Goal: Task Accomplishment & Management: Complete application form

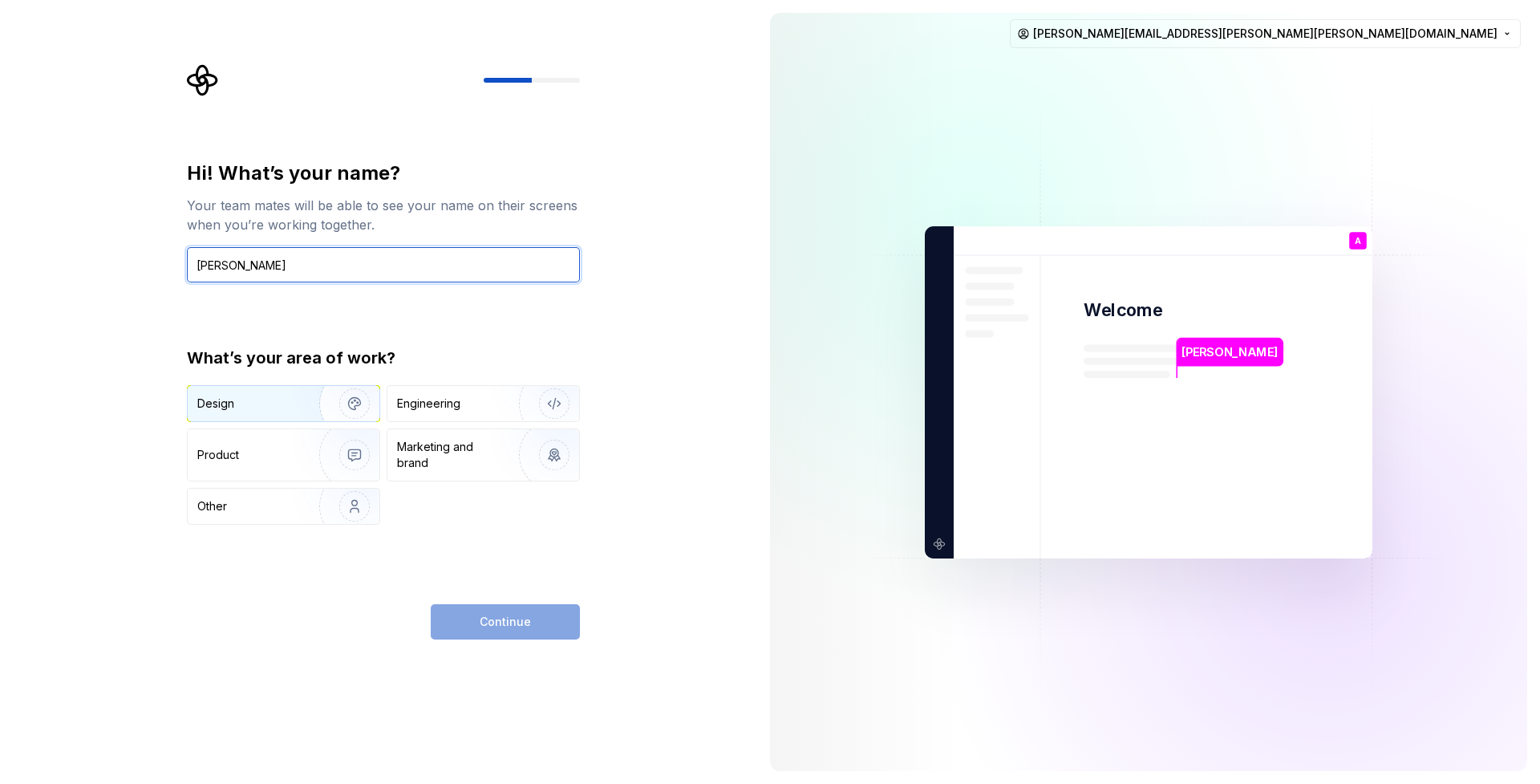
type input "Ashley B"
click at [353, 401] on img "button" at bounding box center [344, 403] width 103 height 108
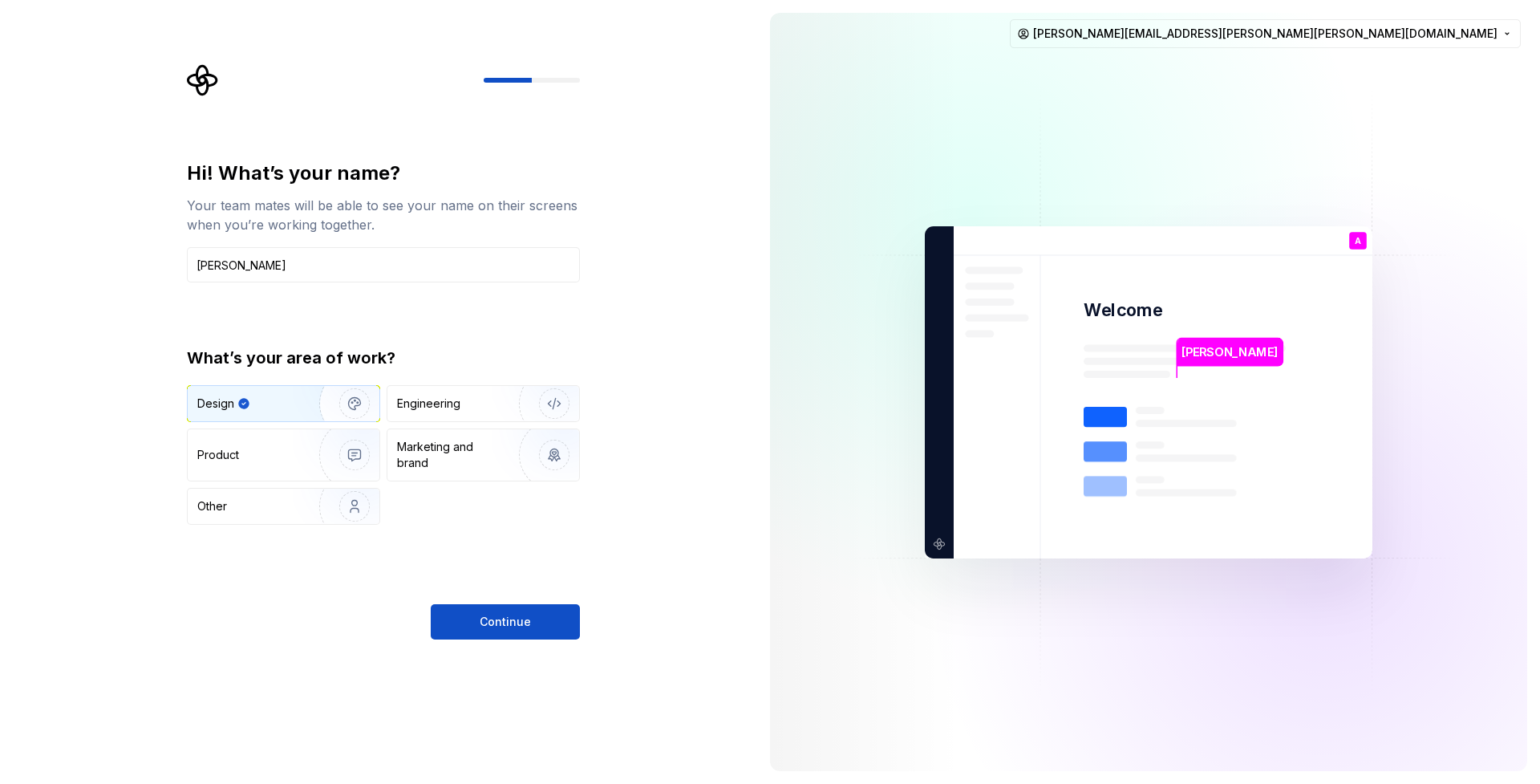
click at [519, 600] on div "Hi! What’s your name? Your team mates will be able to see your name on their sc…" at bounding box center [384, 400] width 393 height 479
click at [502, 621] on span "Continue" at bounding box center [505, 622] width 51 height 16
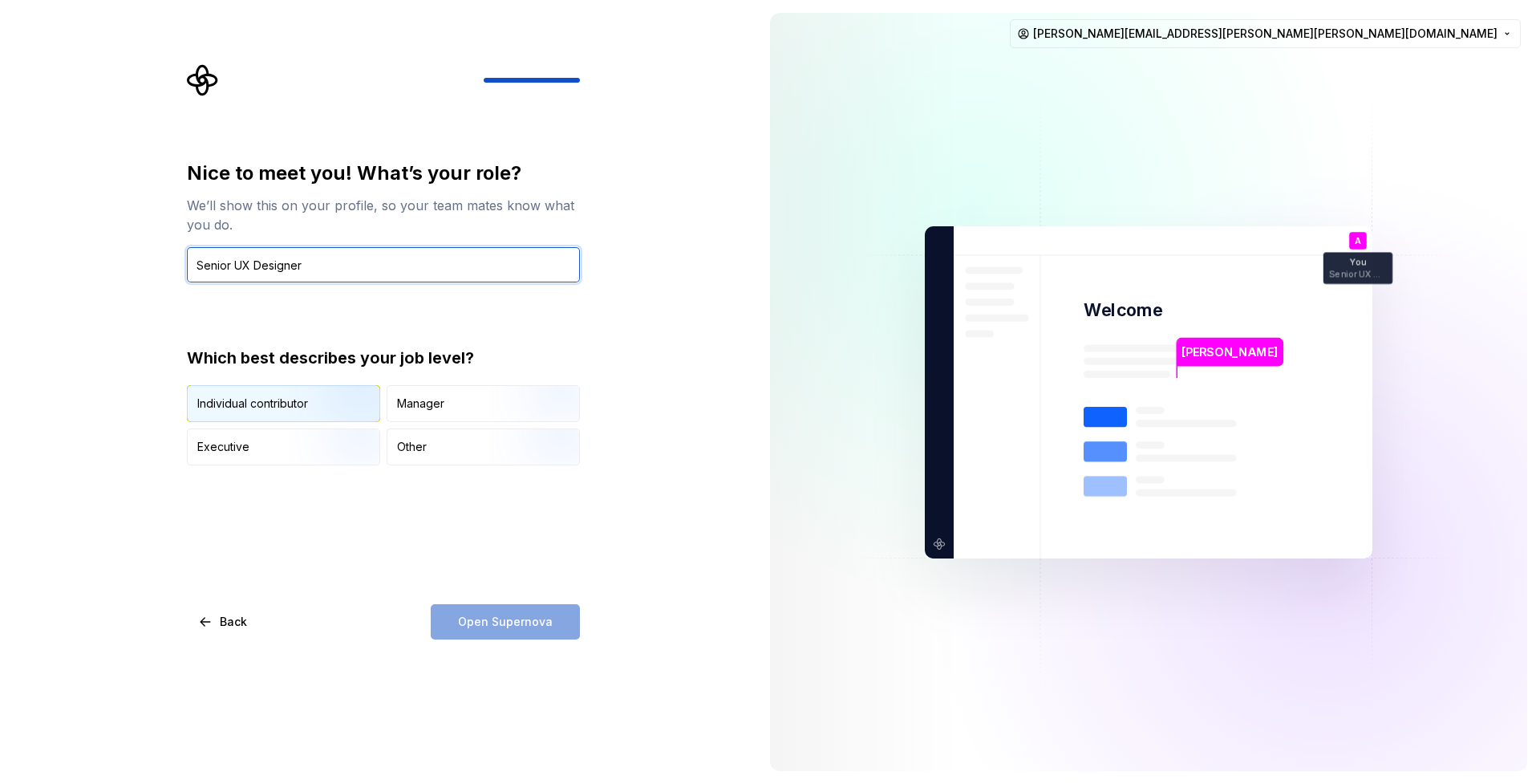
type input "Senior UX Designer"
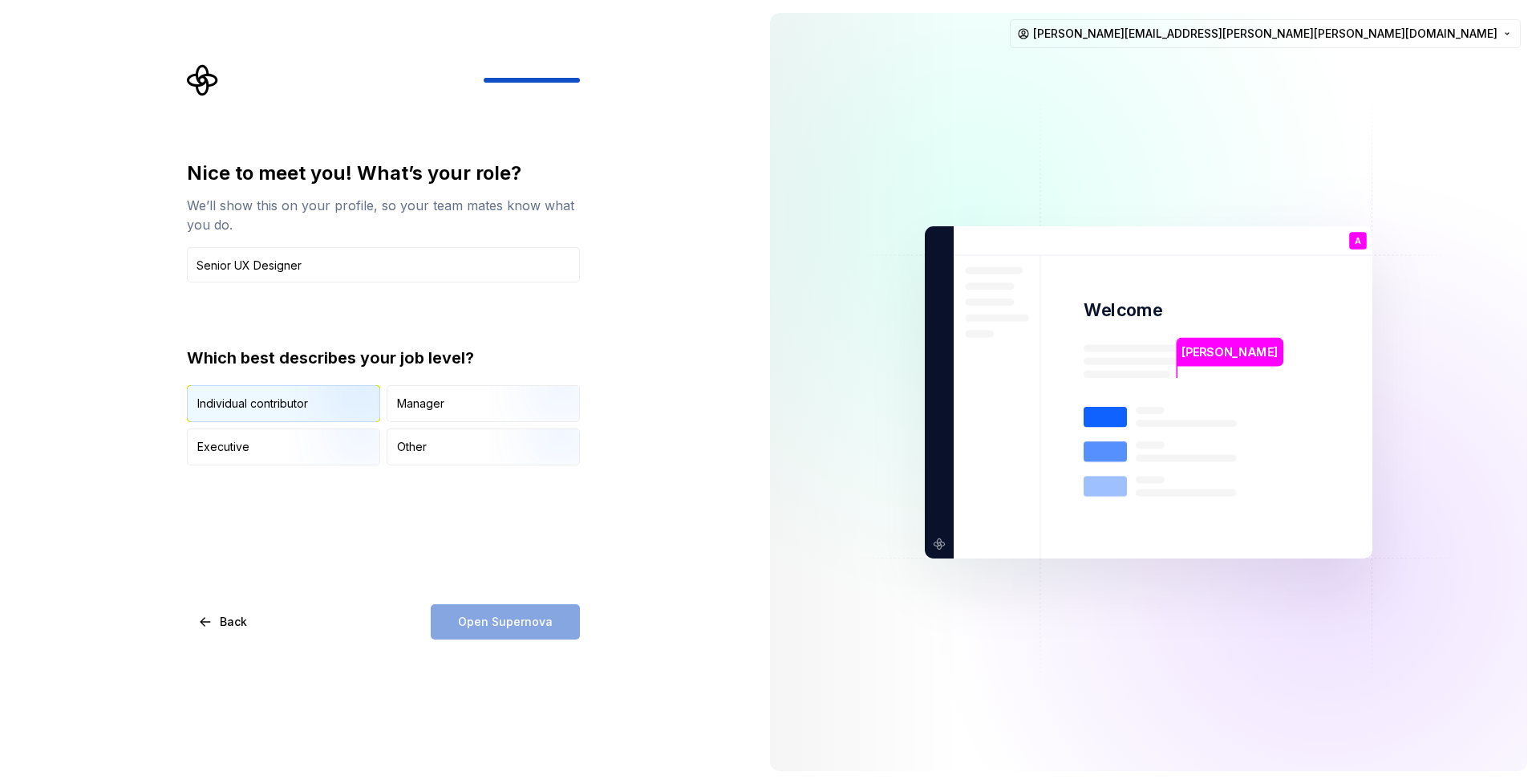
click at [231, 396] on div "Individual contributor" at bounding box center [252, 403] width 111 height 16
click at [497, 615] on span "Open Supernova" at bounding box center [505, 622] width 94 height 16
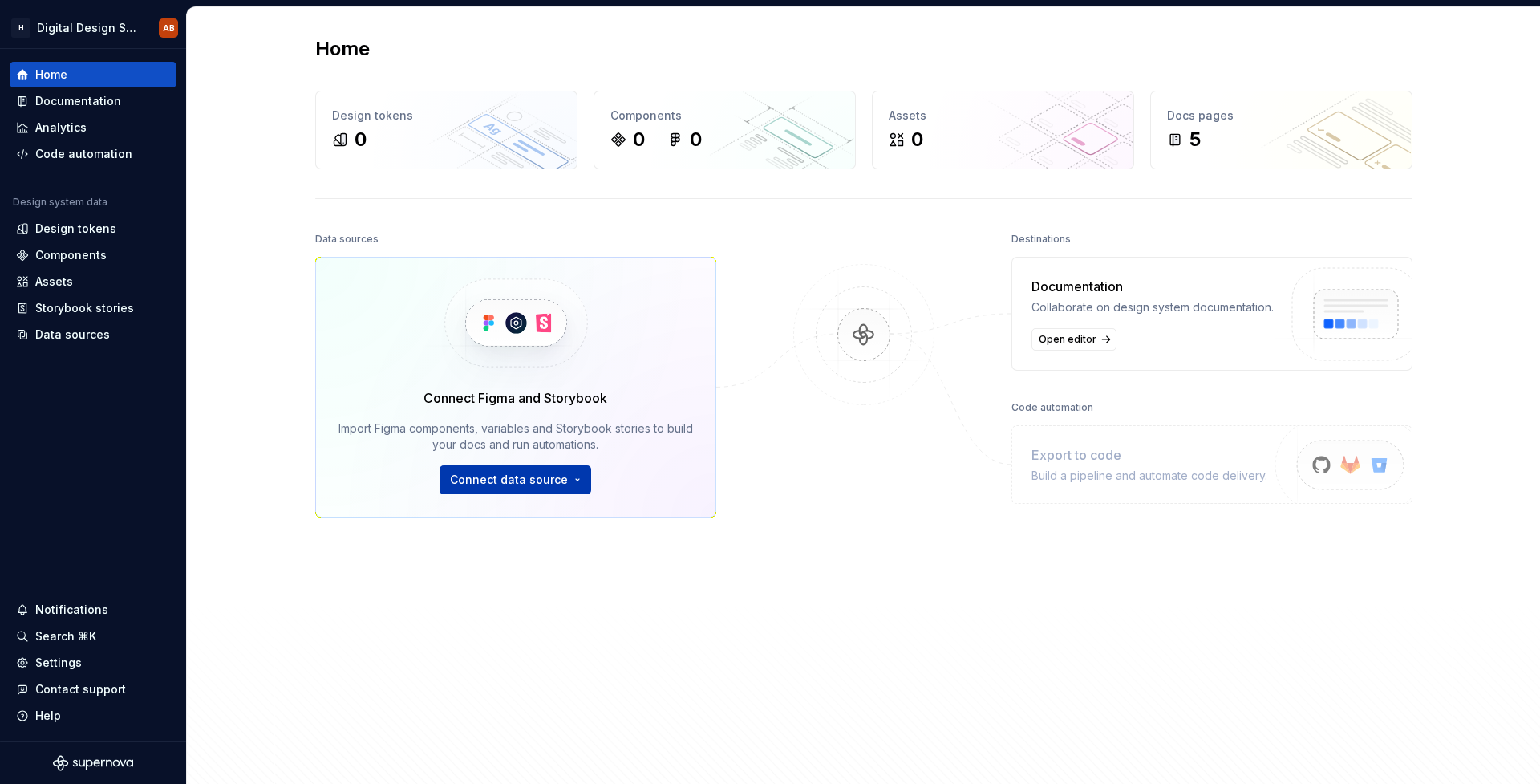
click at [523, 481] on span "Connect data source" at bounding box center [508, 479] width 118 height 16
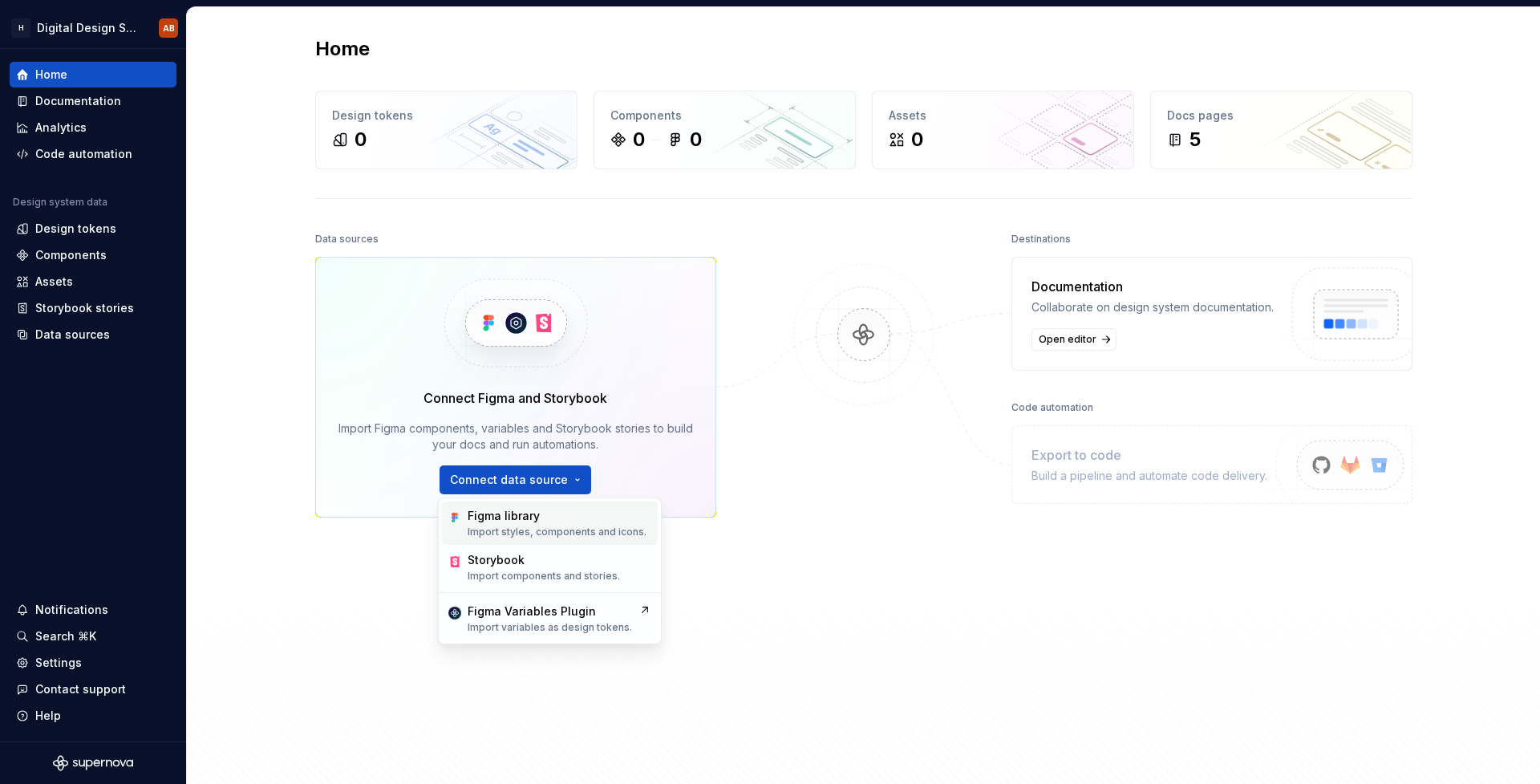
click at [575, 512] on div "Figma library" at bounding box center [556, 516] width 179 height 16
